Goal: Task Accomplishment & Management: Use online tool/utility

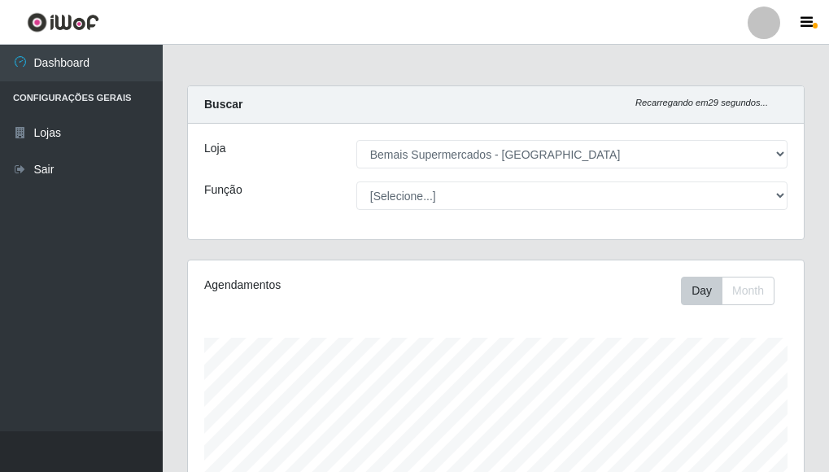
select select "249"
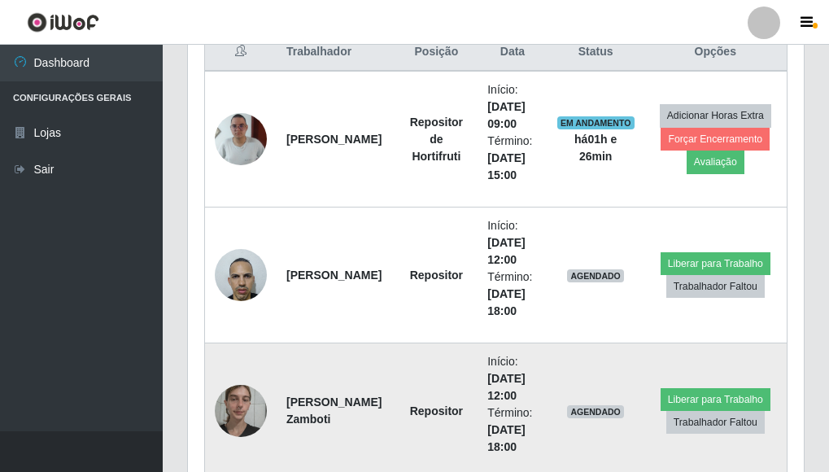
scroll to position [537, 0]
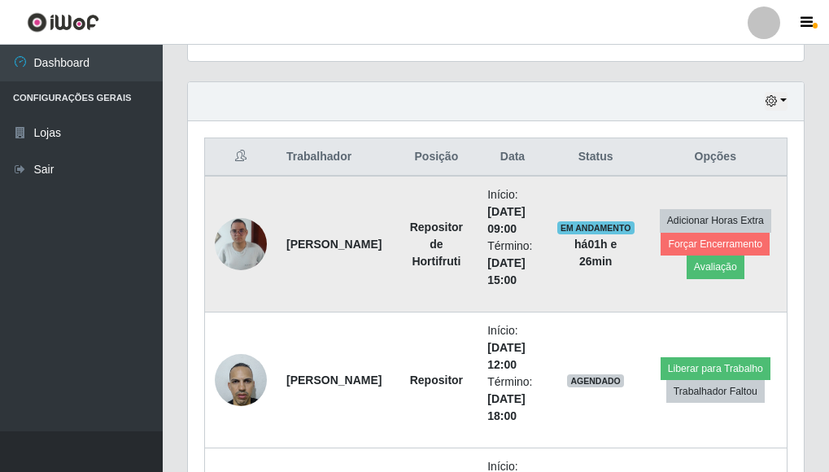
click at [235, 239] on img at bounding box center [241, 244] width 52 height 116
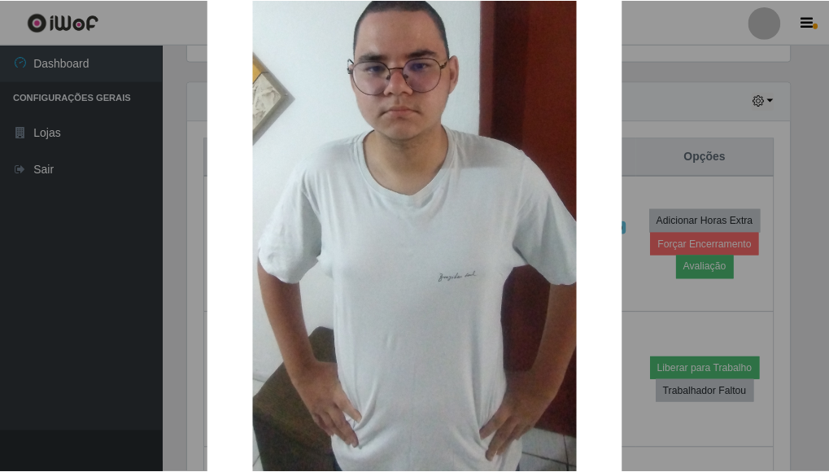
scroll to position [231, 0]
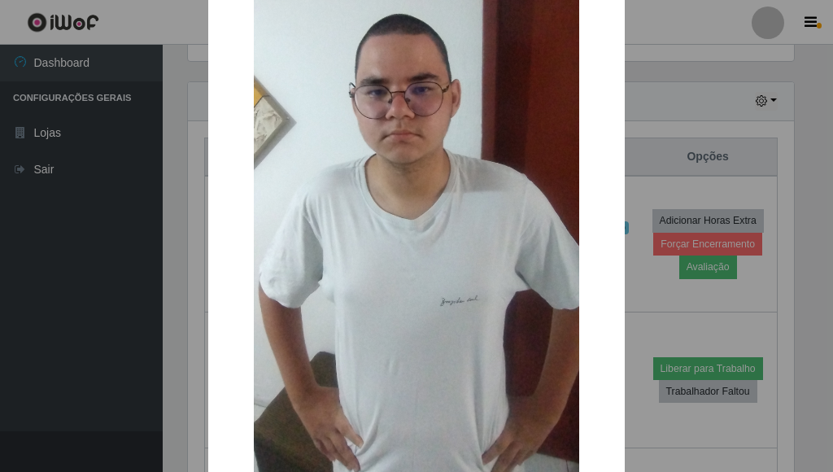
click at [635, 285] on div "× OK Cancel" at bounding box center [416, 236] width 833 height 472
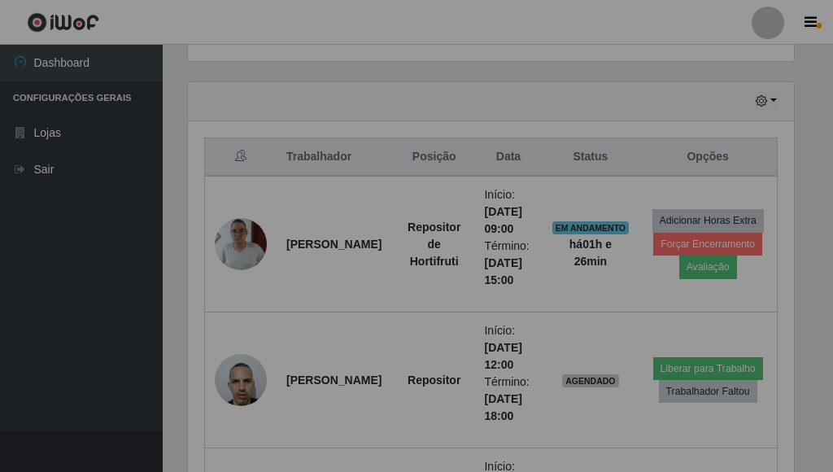
scroll to position [338, 616]
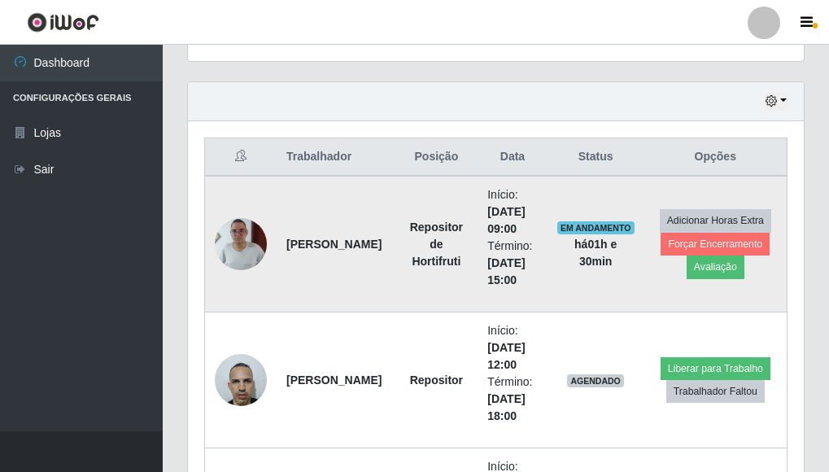
click at [224, 238] on img at bounding box center [241, 244] width 52 height 116
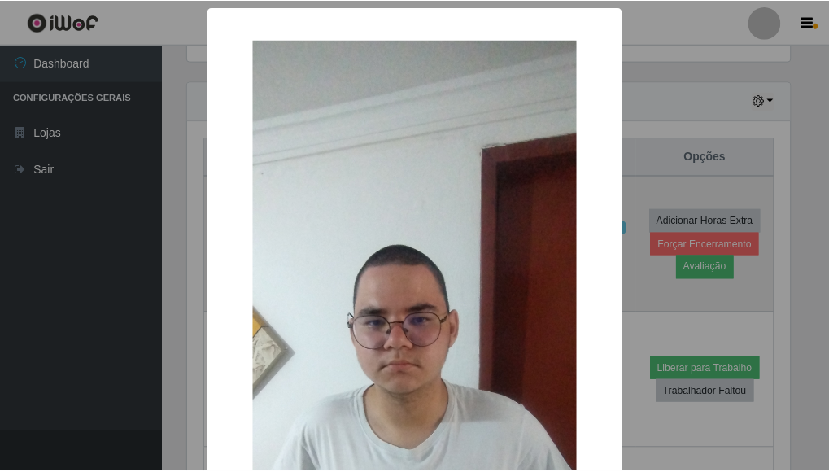
scroll to position [338, 606]
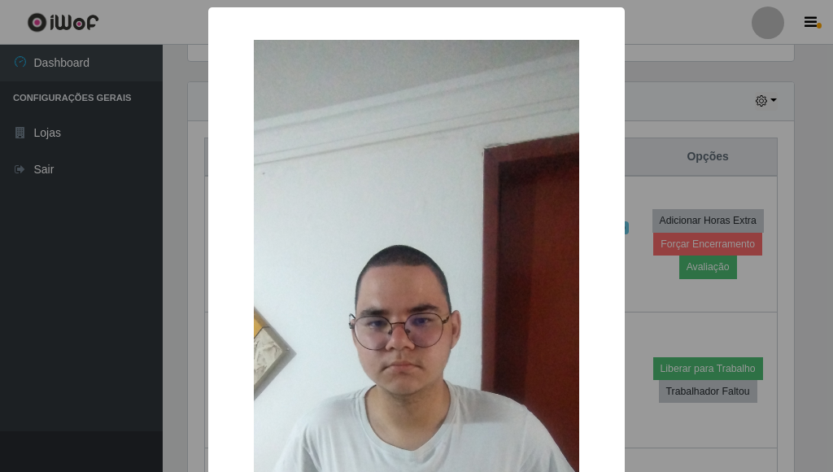
click at [625, 253] on div "× OK Cancel" at bounding box center [416, 236] width 833 height 472
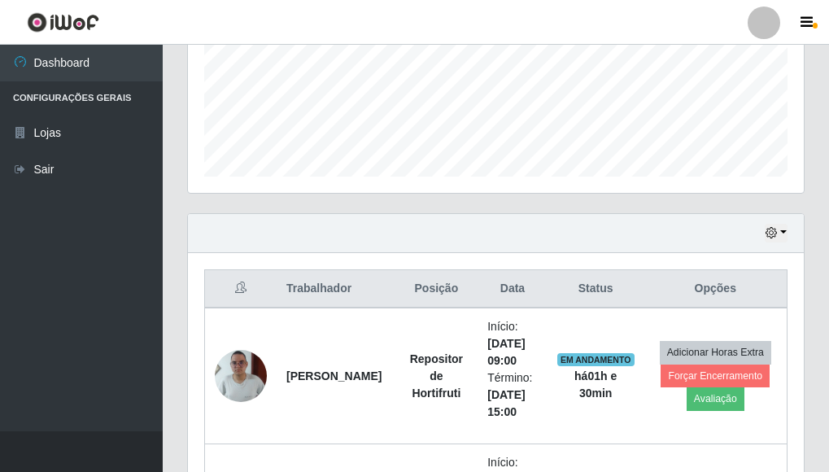
scroll to position [407, 0]
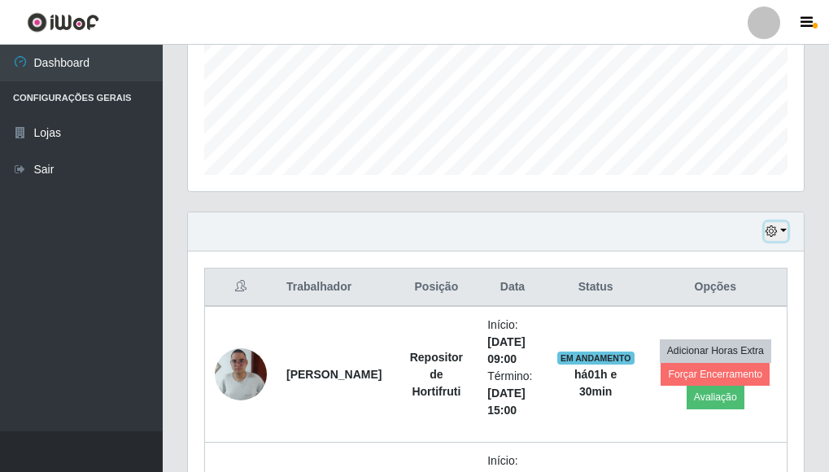
click at [781, 233] on button "button" at bounding box center [776, 231] width 23 height 19
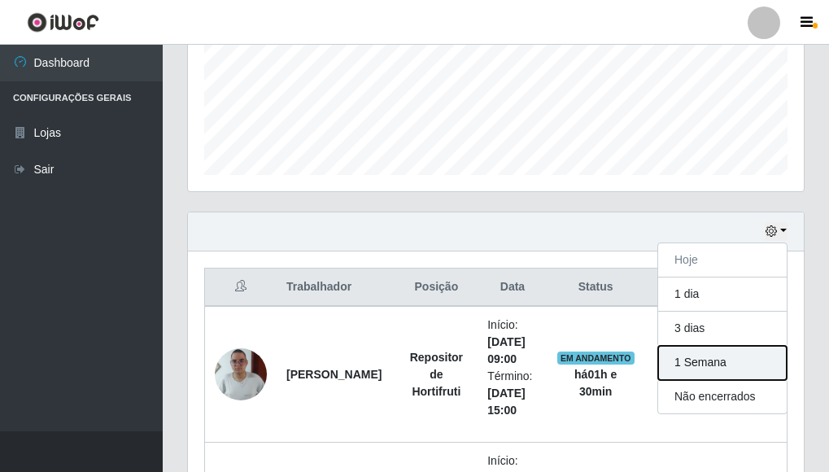
click at [689, 360] on button "1 Semana" at bounding box center [722, 363] width 129 height 34
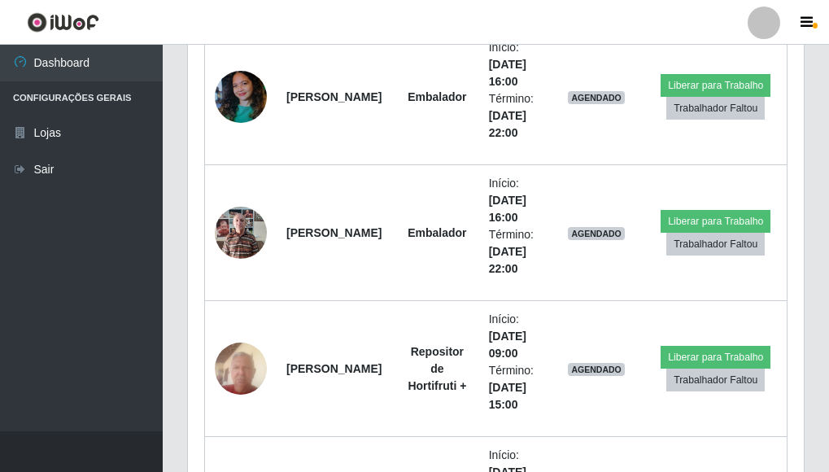
scroll to position [3010, 0]
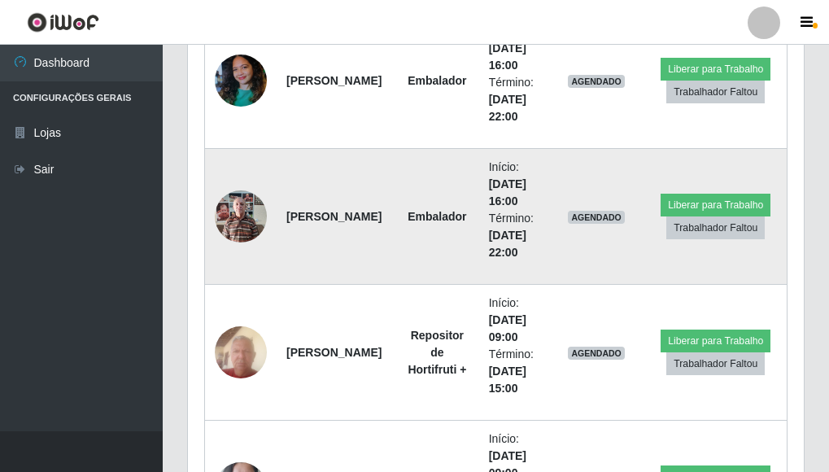
click at [227, 228] on img at bounding box center [241, 215] width 52 height 69
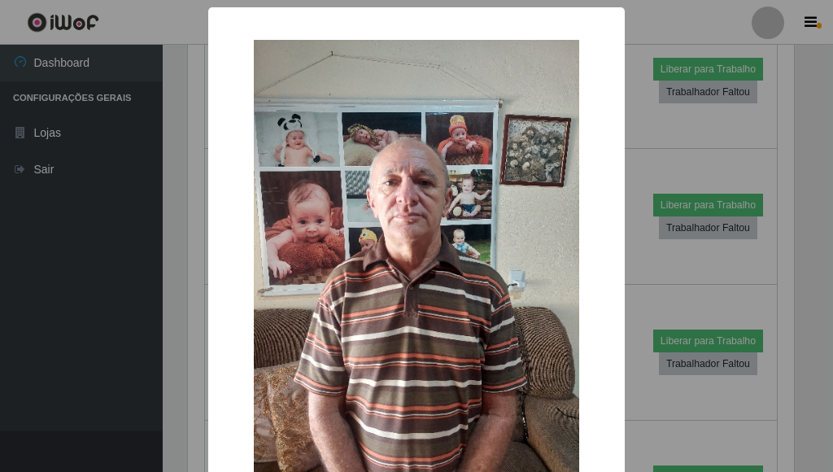
click at [628, 264] on div "× OK Cancel" at bounding box center [416, 236] width 833 height 472
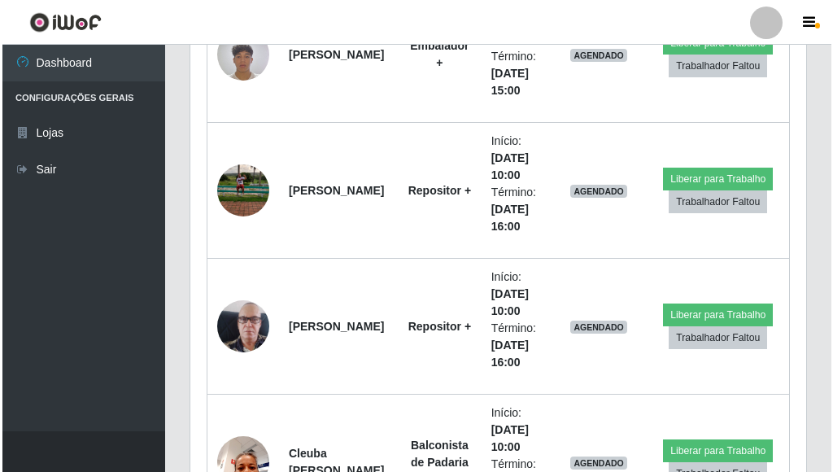
scroll to position [6588, 0]
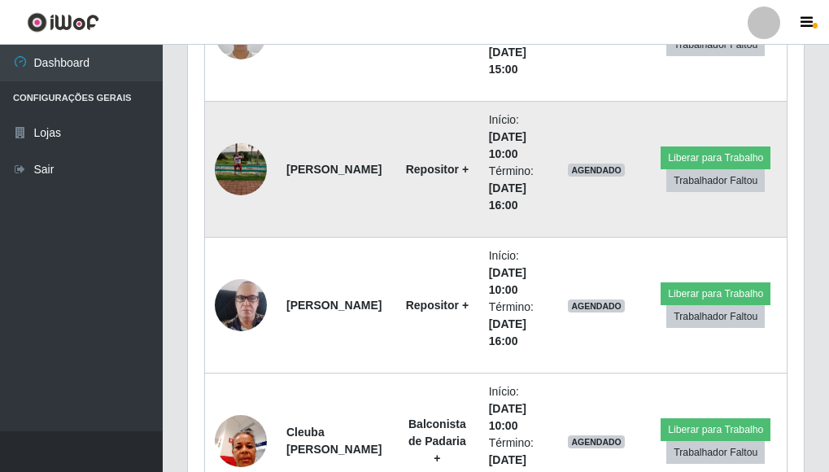
click at [238, 168] on img at bounding box center [241, 168] width 52 height 69
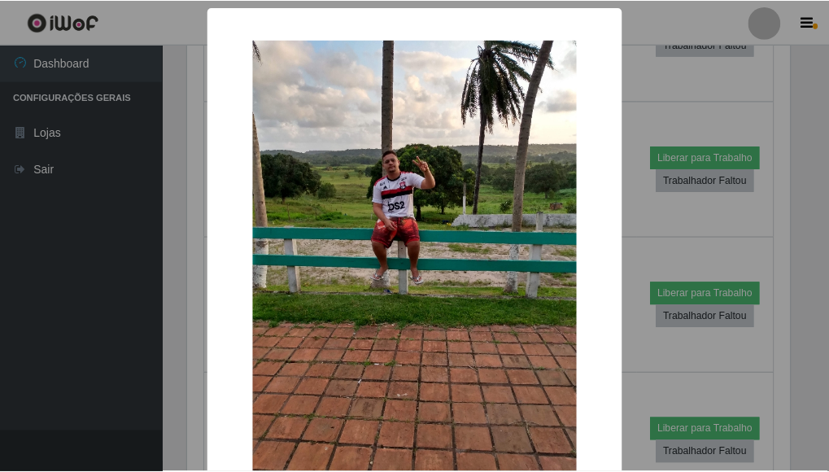
scroll to position [338, 606]
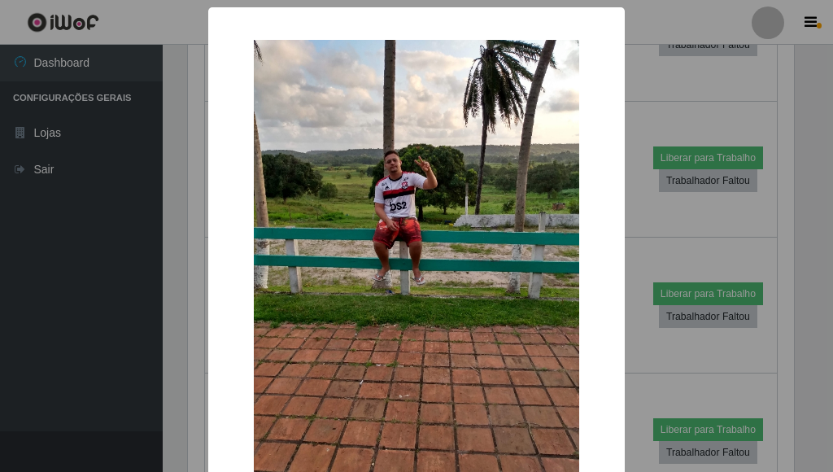
click at [629, 234] on div "× OK Cancel" at bounding box center [416, 236] width 833 height 472
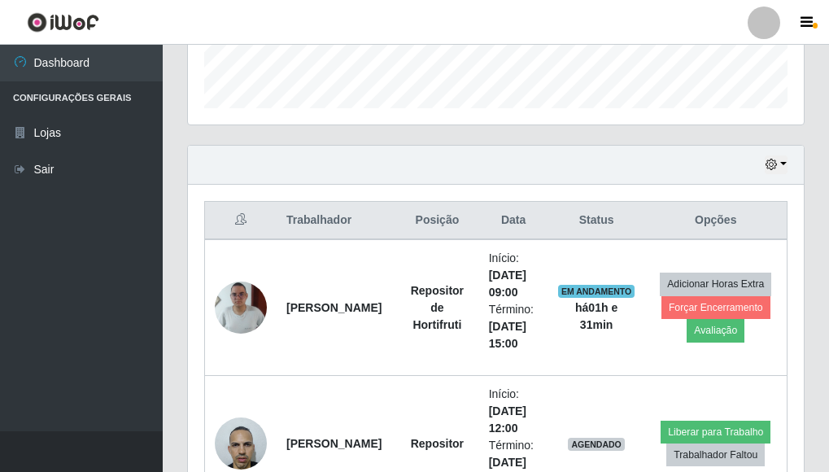
scroll to position [0, 0]
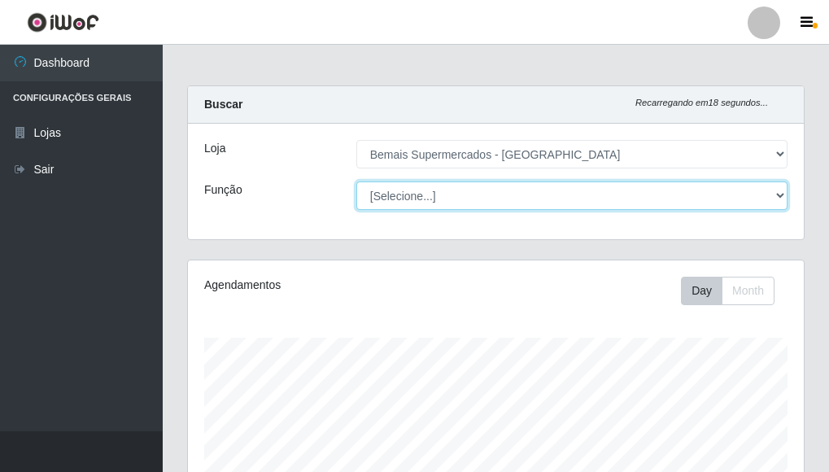
click at [781, 192] on select "[Selecione...] ASG ASG + ASG ++ Auxiliar de Depósito Auxiliar de Depósito + Aux…" at bounding box center [571, 195] width 431 height 28
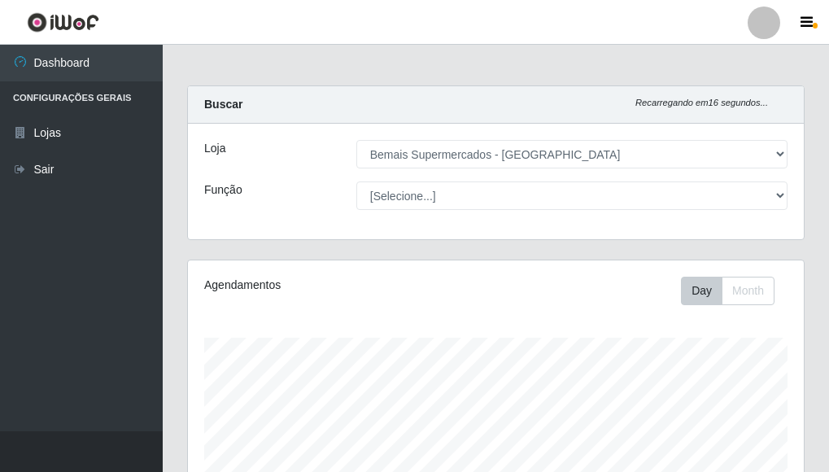
click at [526, 291] on div "Day Month" at bounding box center [622, 291] width 355 height 28
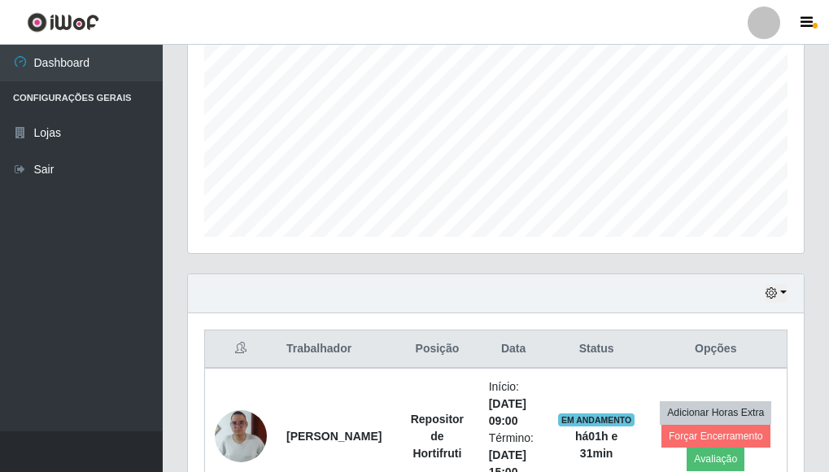
scroll to position [488, 0]
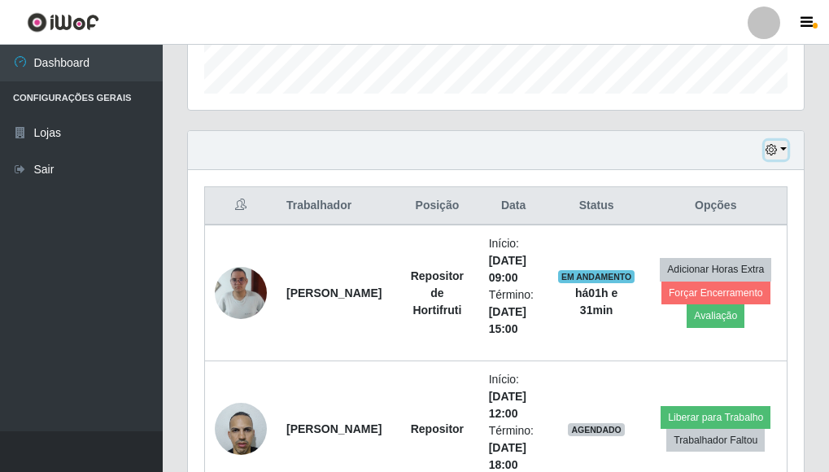
click at [784, 149] on button "button" at bounding box center [776, 150] width 23 height 19
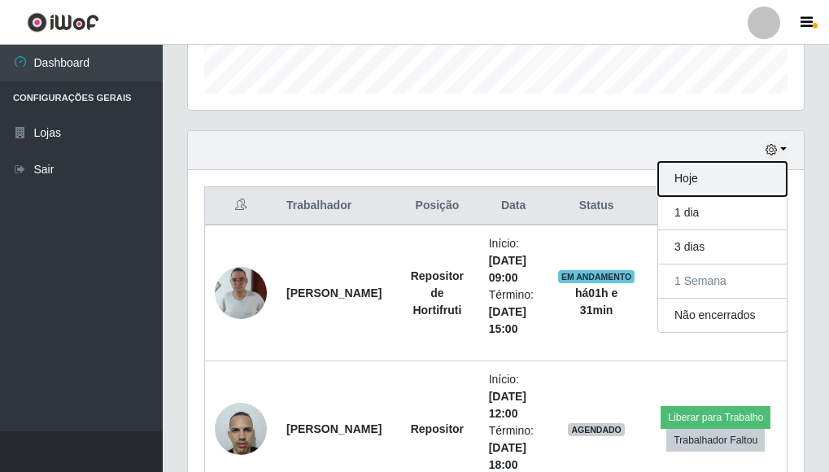
click at [679, 185] on button "Hoje" at bounding box center [722, 179] width 129 height 34
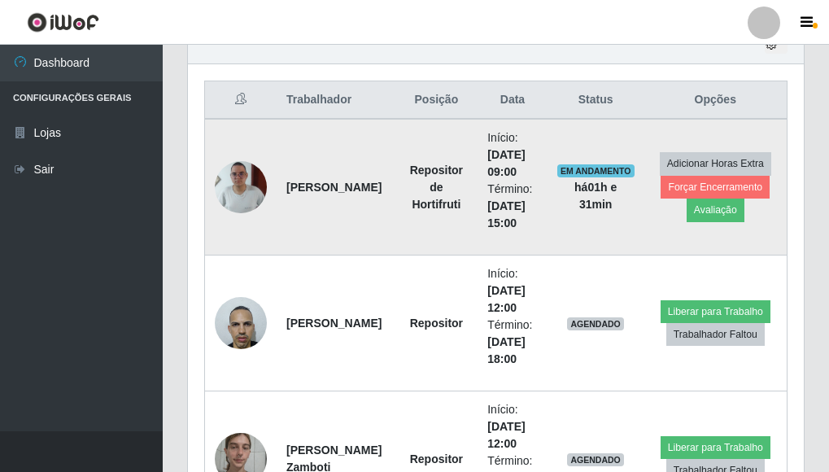
scroll to position [374, 0]
